Goal: Check status: Check status

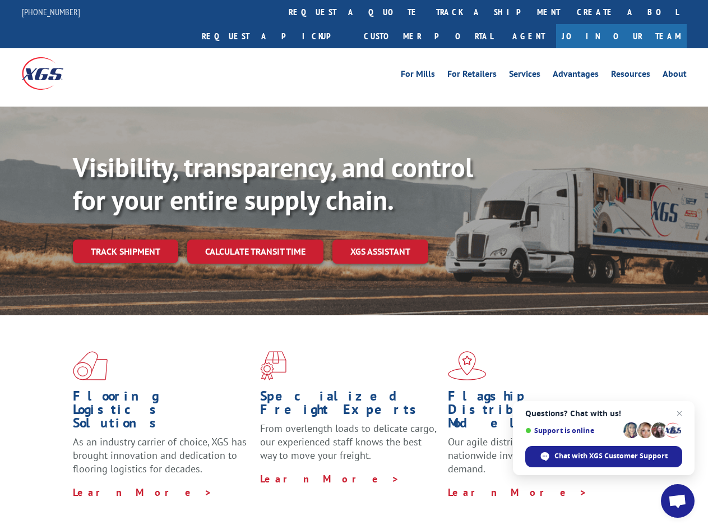
click at [354, 264] on div "Visibility, transparency, and control for your entire supply chain. Track shipm…" at bounding box center [390, 229] width 635 height 156
click at [428, 12] on link "track a shipment" at bounding box center [498, 12] width 141 height 24
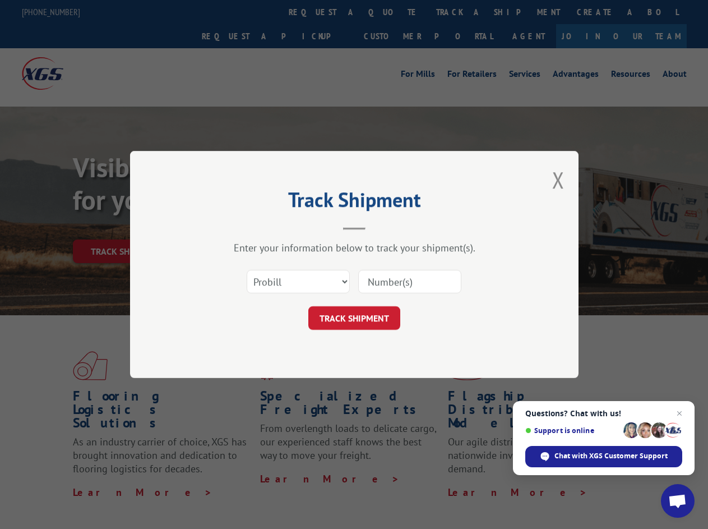
click at [391, 12] on div "Track Shipment Enter your information below to track your shipment(s). Select c…" at bounding box center [354, 264] width 708 height 529
click at [462, 12] on div "Track Shipment Enter your information below to track your shipment(s). Select c…" at bounding box center [354, 264] width 708 height 529
click at [125, 227] on div "Track Shipment Enter your information below to track your shipment(s). Select c…" at bounding box center [354, 264] width 708 height 529
click at [255, 227] on header "Track Shipment" at bounding box center [354, 211] width 336 height 38
click at [381, 227] on header "Track Shipment" at bounding box center [354, 211] width 336 height 38
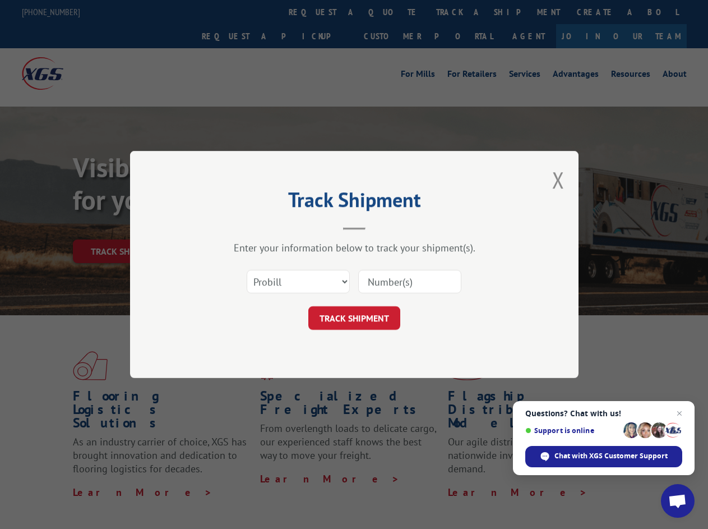
click at [678, 501] on span "Open chat" at bounding box center [677, 502] width 19 height 16
